Goal: Information Seeking & Learning: Learn about a topic

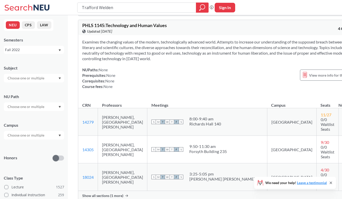
scroll to position [38, 0]
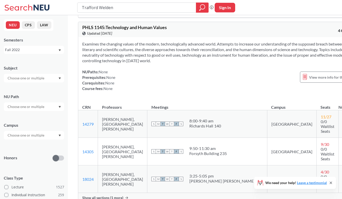
click at [213, 146] on div "9:50 - 11:30 am" at bounding box center [207, 148] width 37 height 5
copy div "11"
click at [201, 138] on td "S M T W T F S 9:50 - 11:30 am [GEOGRAPHIC_DATA] 235" at bounding box center [207, 152] width 120 height 28
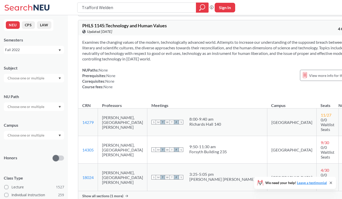
scroll to position [38, 0]
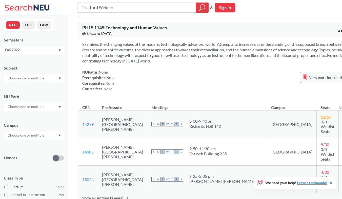
click at [300, 82] on div "View more info for this class" at bounding box center [328, 77] width 57 height 11
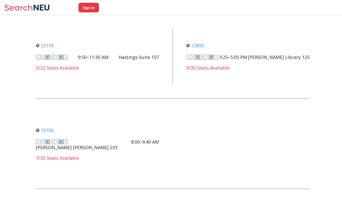
scroll to position [119, 0]
